Goal: Information Seeking & Learning: Learn about a topic

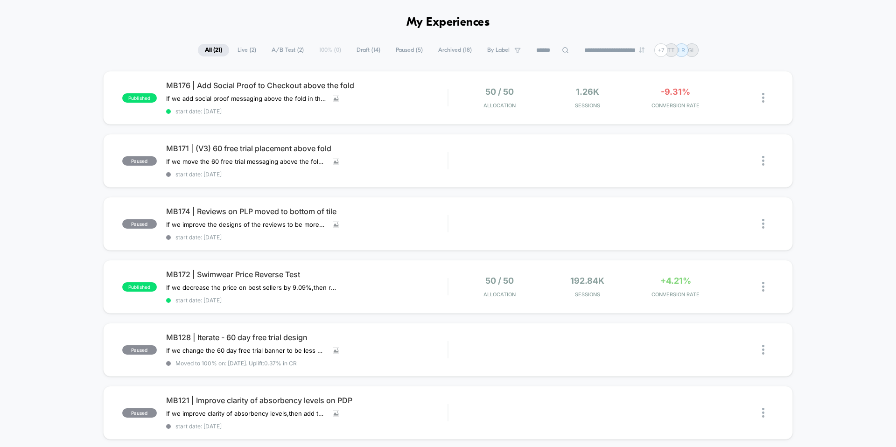
scroll to position [34, 0]
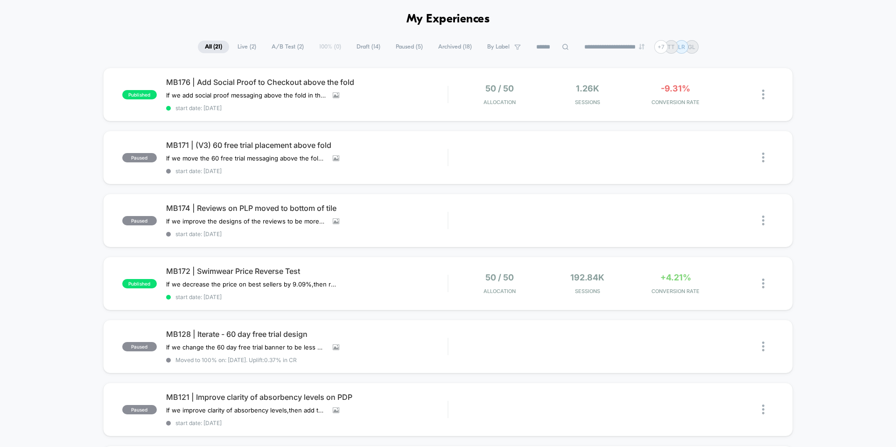
click at [224, 85] on span "MB176 | Add Social Proof to Checkout above the fold" at bounding box center [306, 81] width 281 height 9
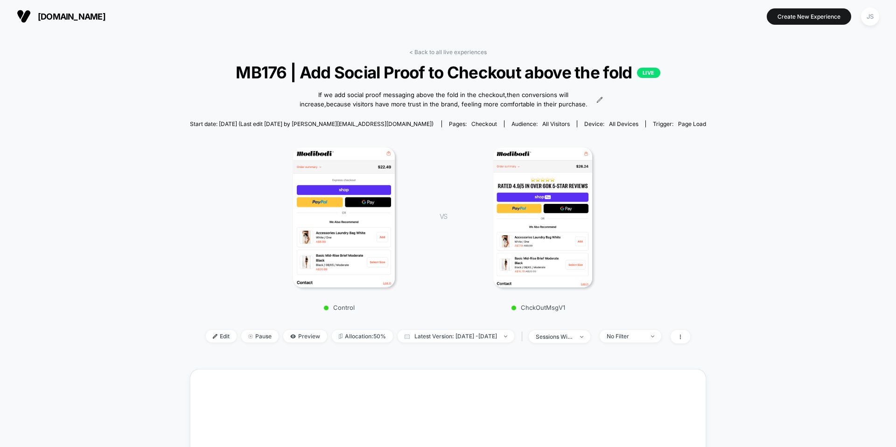
click at [529, 199] on img at bounding box center [542, 217] width 99 height 140
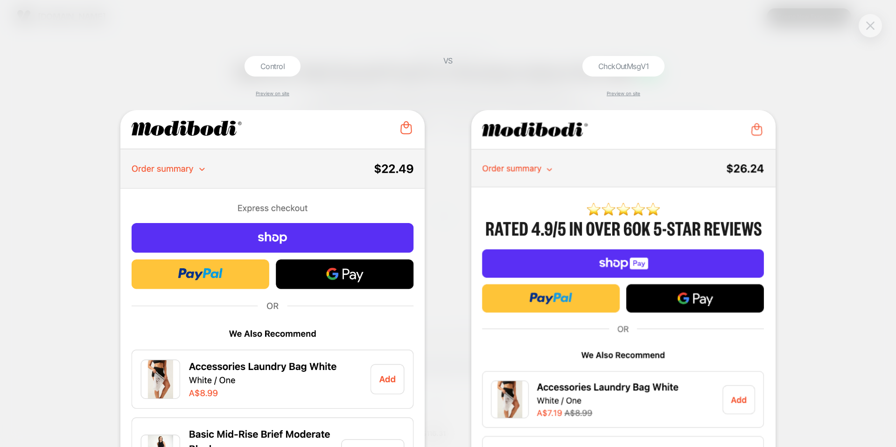
click at [865, 29] on button at bounding box center [870, 26] width 14 height 14
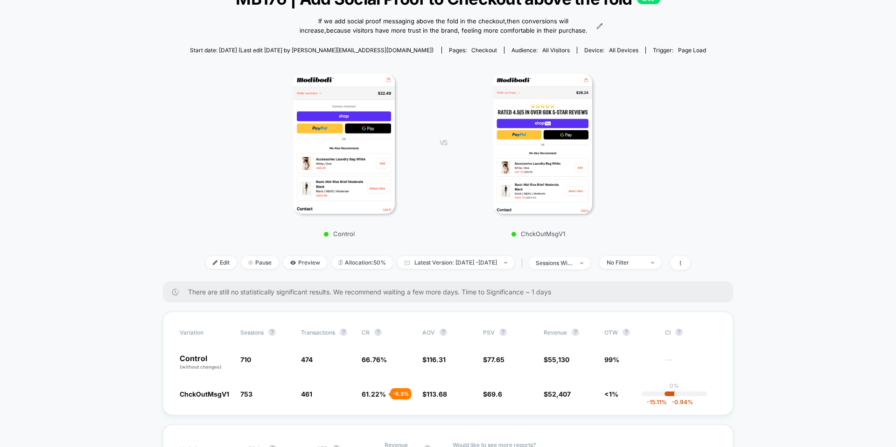
scroll to position [74, 0]
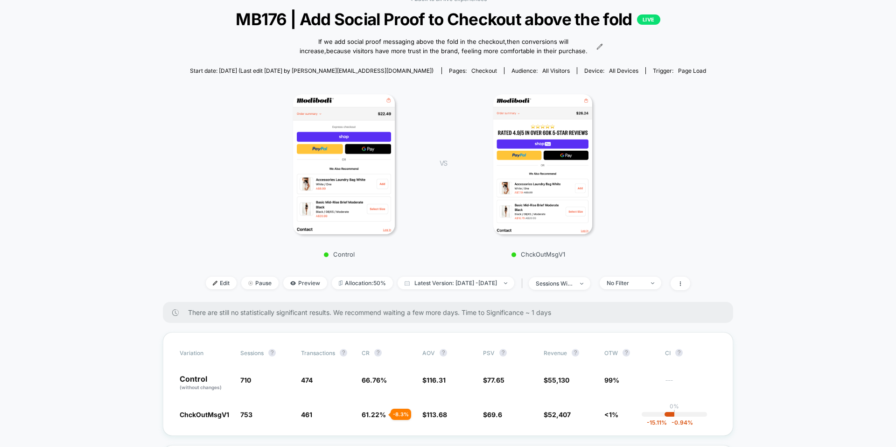
scroll to position [53, 0]
click at [446, 278] on span "Latest Version: Sep 4, 2025 - Sep 8, 2025" at bounding box center [456, 283] width 117 height 13
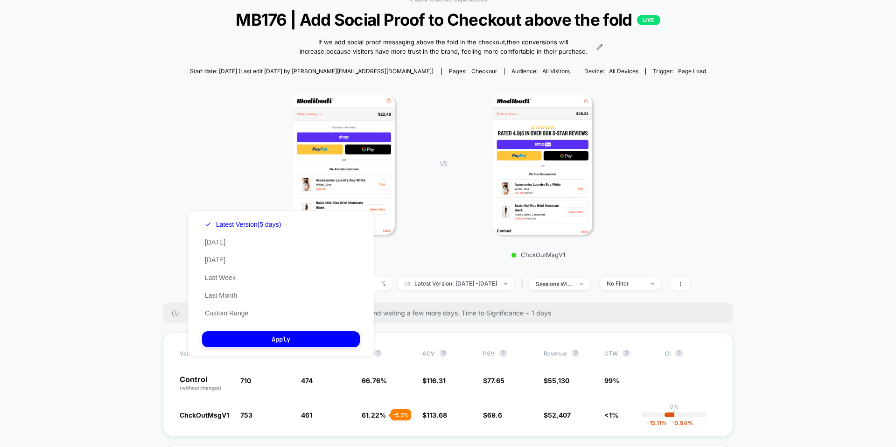
click at [451, 248] on div "VS ChckOutMsgV1" at bounding box center [525, 174] width 199 height 170
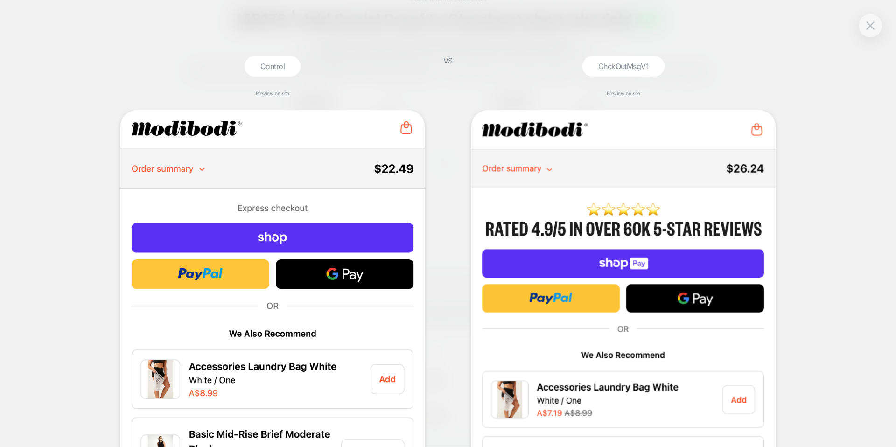
click at [862, 26] on div at bounding box center [870, 25] width 23 height 23
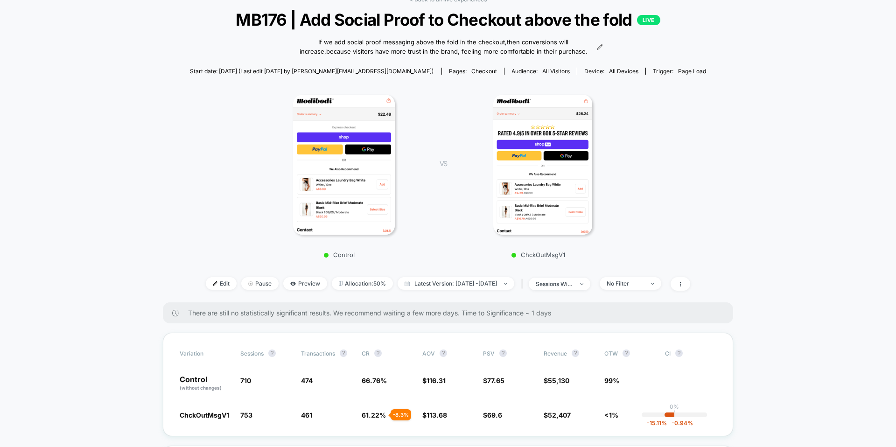
scroll to position [0, 0]
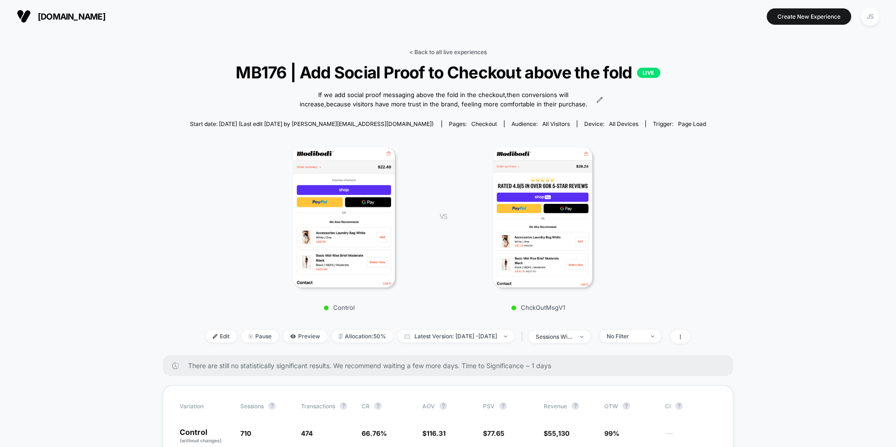
click at [445, 50] on link "< Back to all live experiences" at bounding box center [447, 52] width 77 height 7
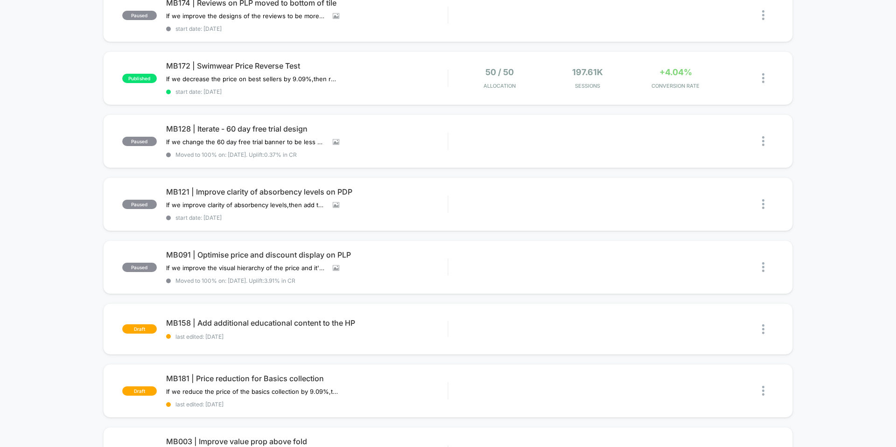
scroll to position [238, 0]
click at [331, 191] on span "MB121 | Improve clarity of absorbency levels on PDP" at bounding box center [306, 192] width 281 height 9
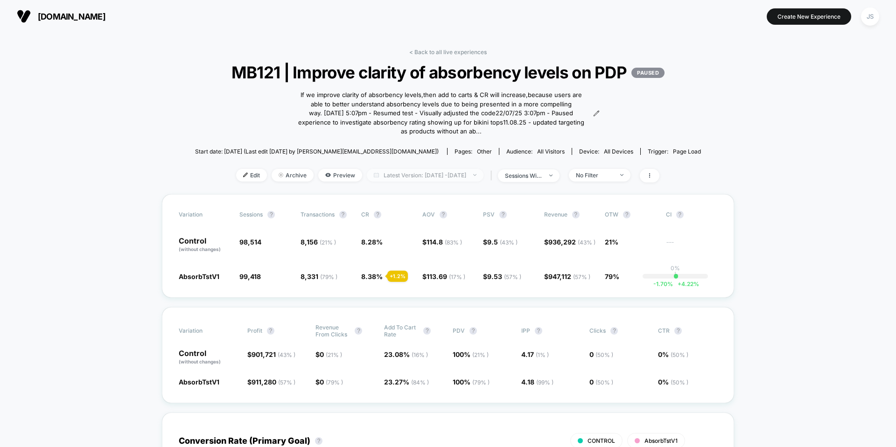
click at [409, 182] on span "Latest Version: Jul 24, 2025 - Sep 8, 2025" at bounding box center [425, 175] width 117 height 13
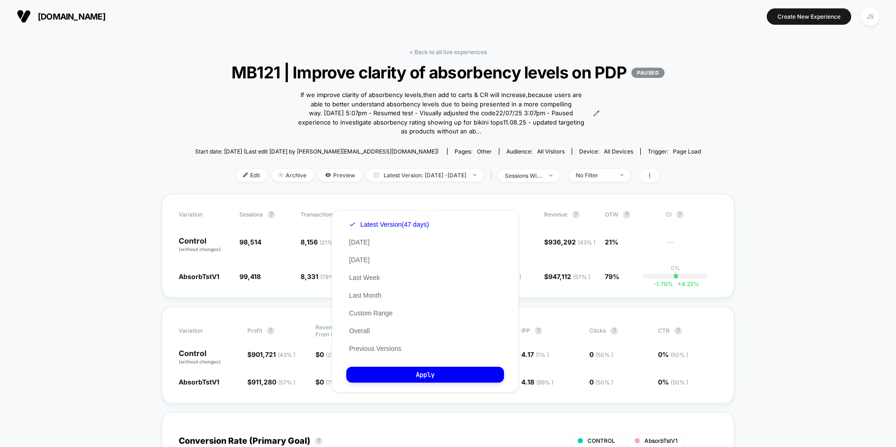
click at [666, 146] on div "< Back to all live experiences MB121 | Improve clarity of absorbency levels on …" at bounding box center [448, 122] width 506 height 146
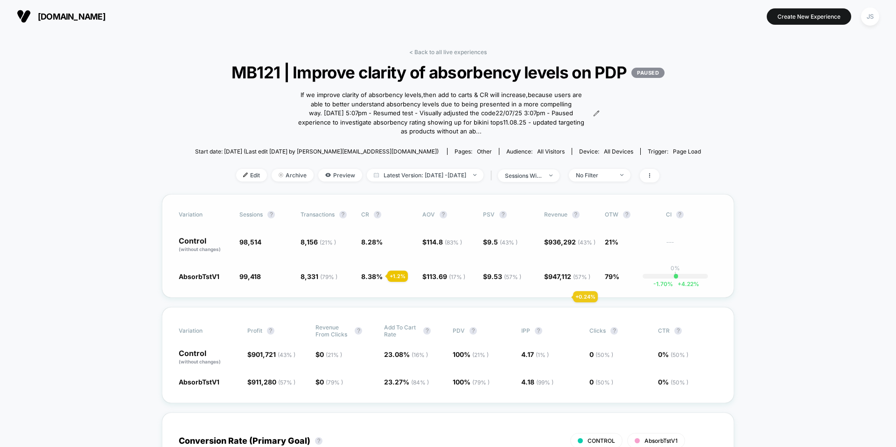
drag, startPoint x: 579, startPoint y: 297, endPoint x: 548, endPoint y: 297, distance: 30.8
click at [548, 280] on span "$ 947,112 ( 57 % ) + 0.24 %" at bounding box center [567, 276] width 46 height 8
click at [595, 281] on span "$ 947,112 ( 57 % ) + 0.24 %" at bounding box center [569, 276] width 51 height 9
click at [458, 51] on link "< Back to all live experiences" at bounding box center [447, 52] width 77 height 7
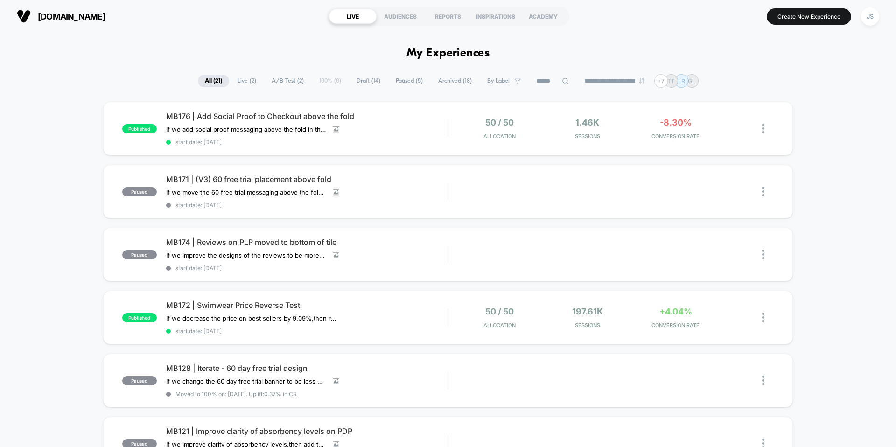
click at [299, 21] on div "modibodi.com LIVE AUDIENCES REPORTS INSPIRATIONS ACADEMY Create New Experience …" at bounding box center [448, 15] width 896 height 33
